Goal: Task Accomplishment & Management: Use online tool/utility

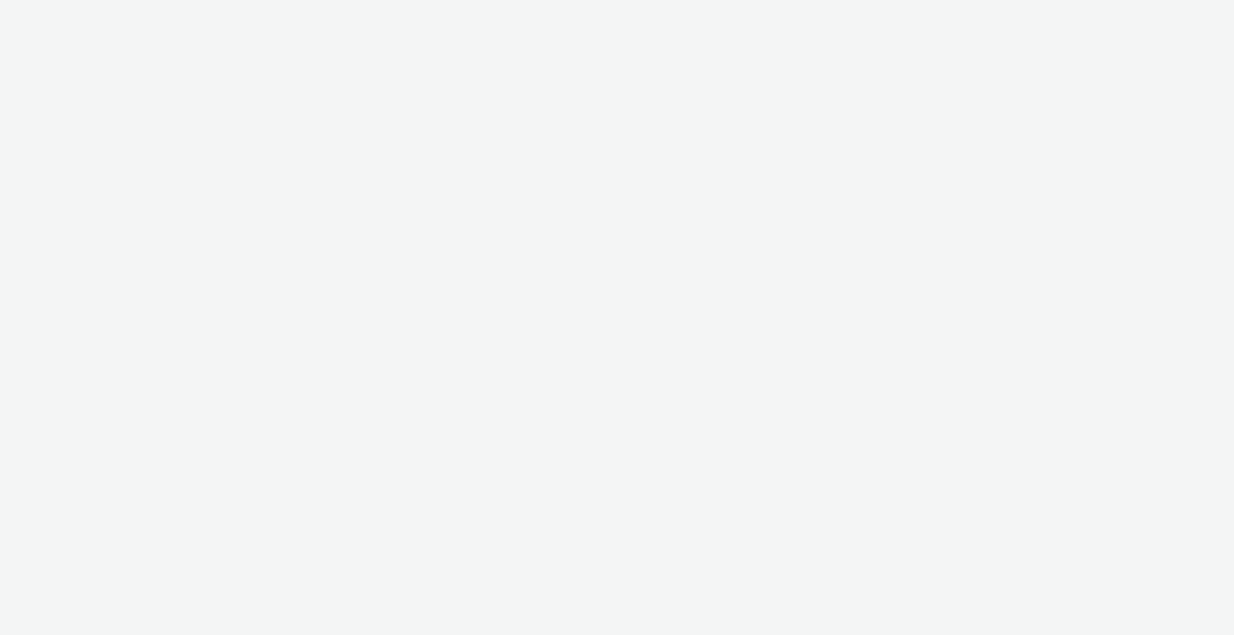
select select "2fc77e36-bb93-4aa3-9dff-dcb08e02eac6"
select select "2405a9d4-3350-4458-8d06-44f78962fa76"
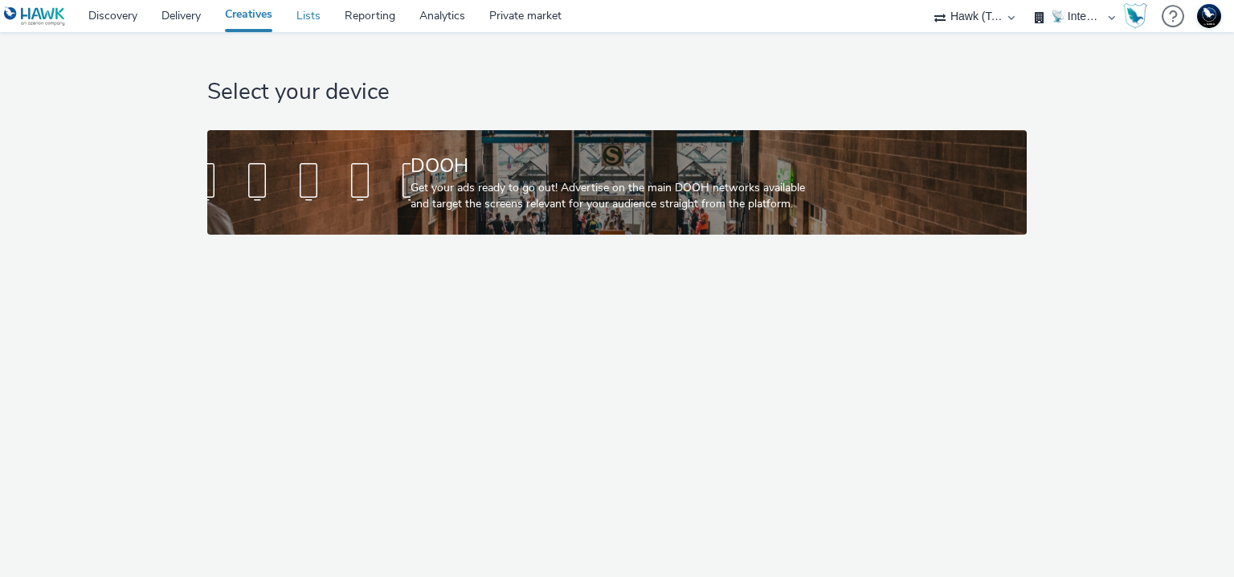
click at [305, 15] on link "Lists" at bounding box center [308, 16] width 48 height 32
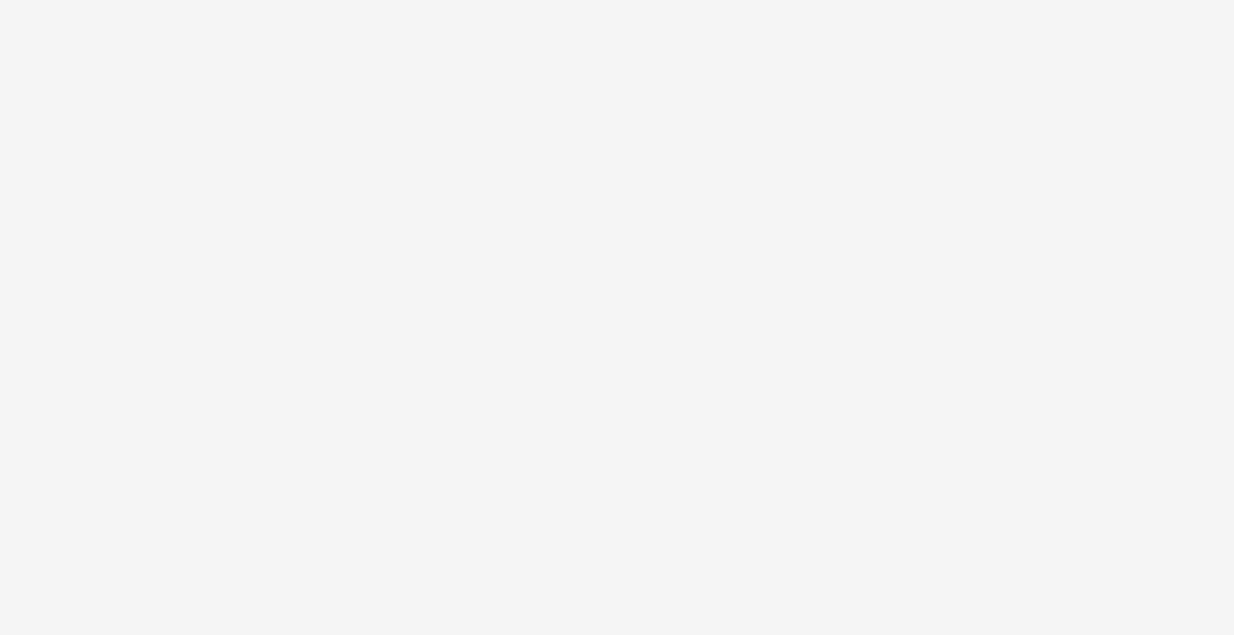
select select "2fc77e36-bb93-4aa3-9dff-dcb08e02eac6"
select select "2405a9d4-3350-4458-8d06-44f78962fa76"
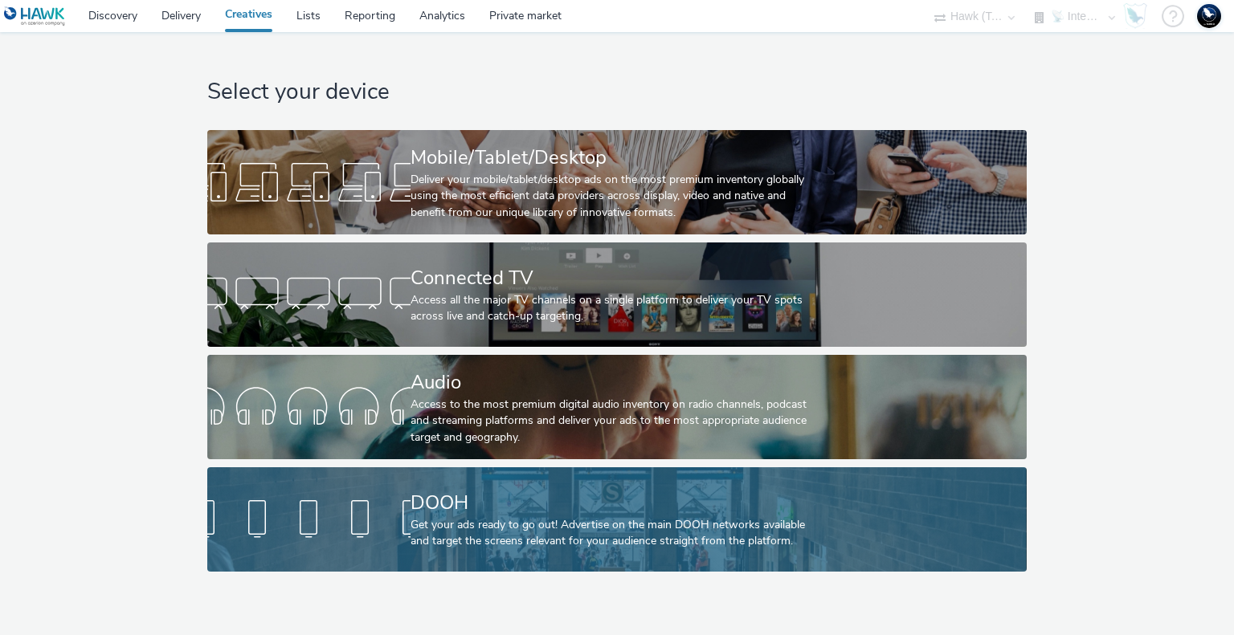
click at [588, 523] on div "Get your ads ready to go out! Advertise on the main DOOH networks available and…" at bounding box center [613, 533] width 406 height 33
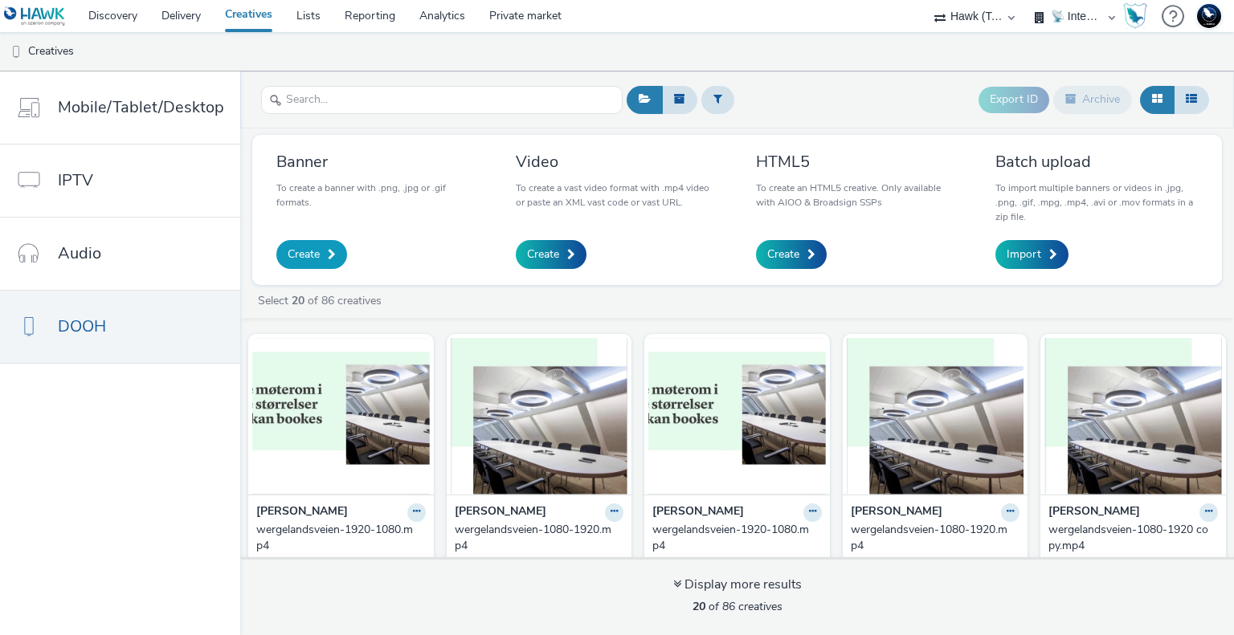
click at [310, 247] on span "Create" at bounding box center [304, 255] width 32 height 16
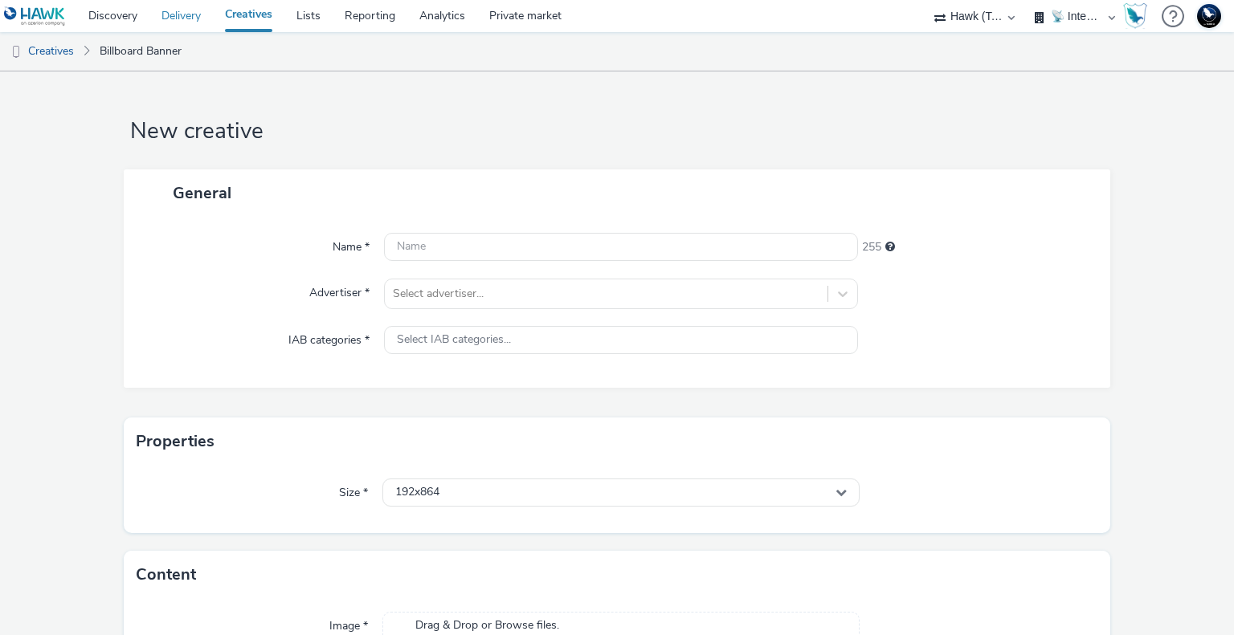
click at [167, 18] on link "Delivery" at bounding box center [180, 16] width 63 height 32
